Goal: Navigation & Orientation: Find specific page/section

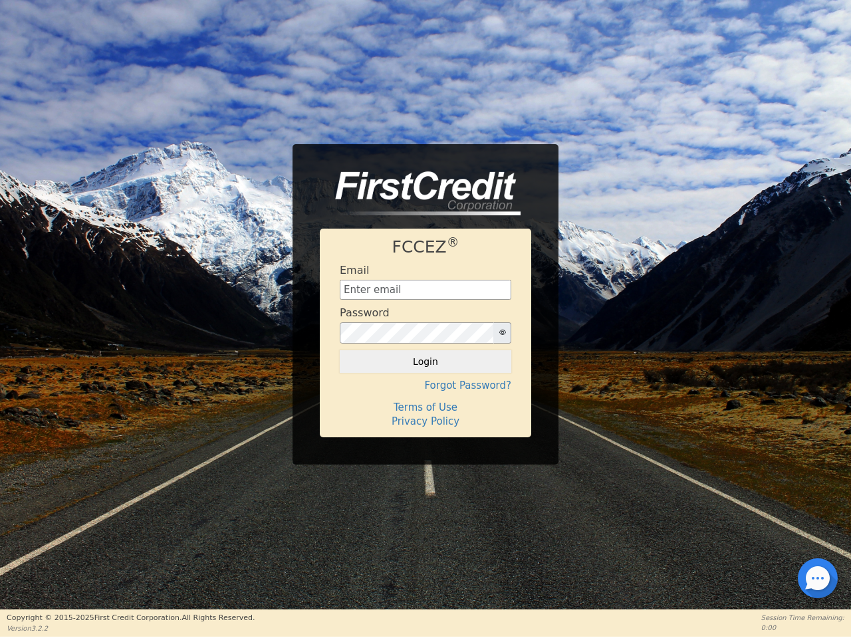
click at [425, 318] on div "Password" at bounding box center [426, 324] width 172 height 37
click at [502, 333] on icon "button" at bounding box center [502, 332] width 7 height 7
click at [425, 362] on button "Login" at bounding box center [426, 361] width 172 height 23
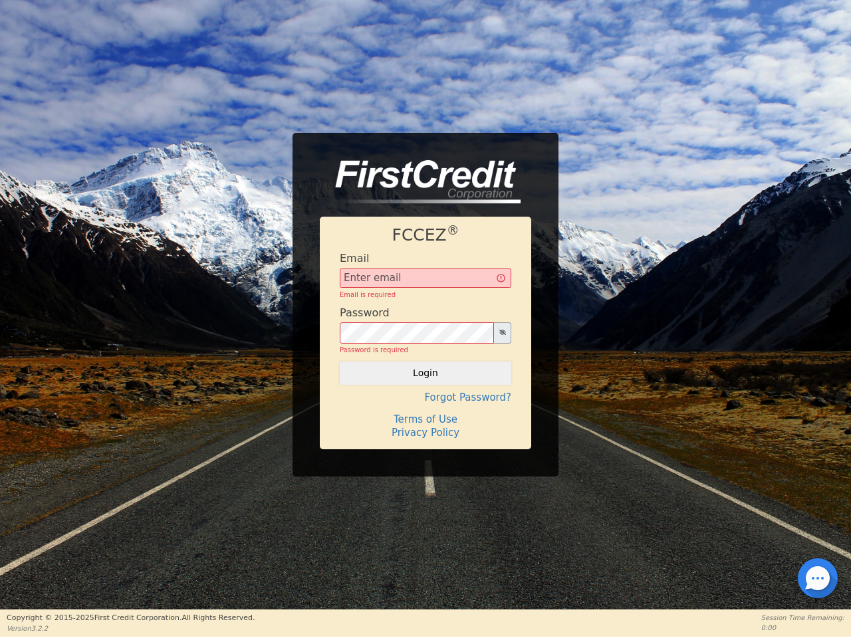
click at [425, 386] on div "FCCEZ ® Email Email is required Password Password is required Login Forgot Pass…" at bounding box center [425, 333] width 211 height 232
click at [425, 408] on div "FCCEZ ® Email Email is required Password Password is required Login Forgot Pass…" at bounding box center [425, 333] width 211 height 232
click at [425, 421] on h4 "Terms of Use" at bounding box center [426, 419] width 172 height 12
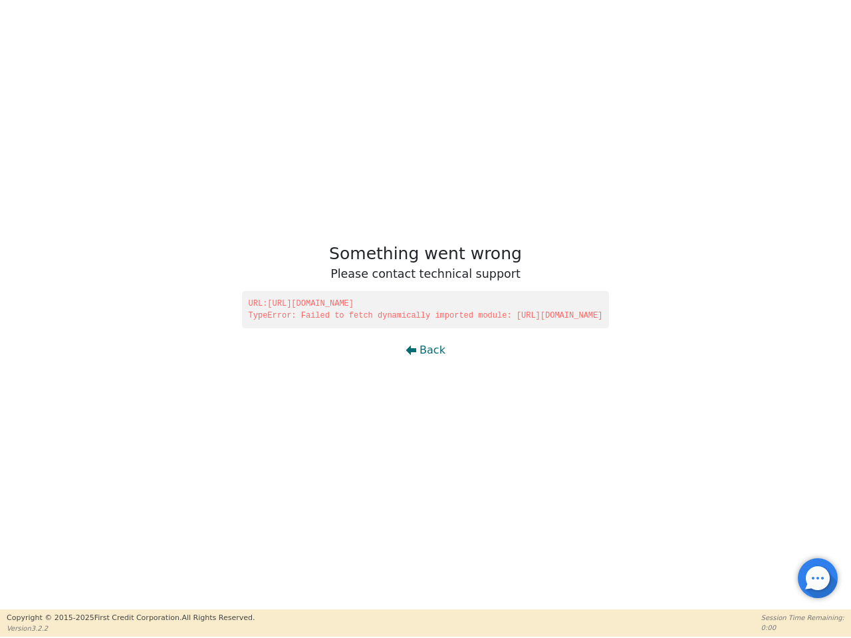
click at [818, 578] on div at bounding box center [817, 578] width 3 height 3
